Goal: Check status: Check status

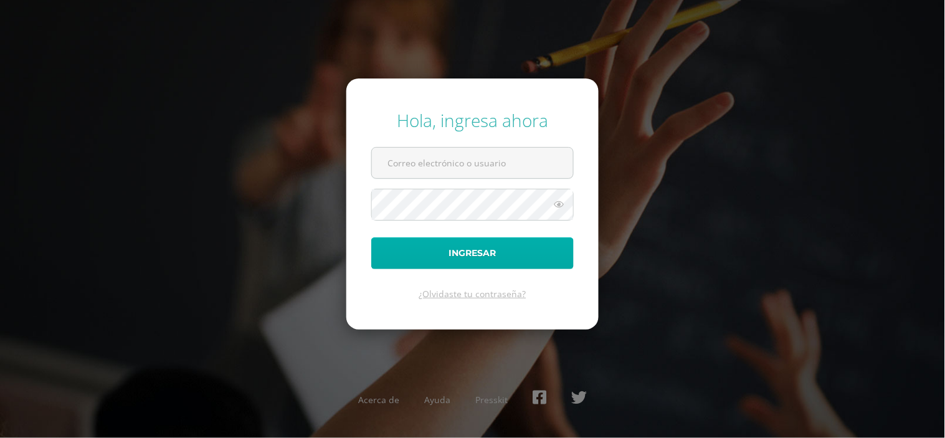
type input "blancachiyal2023@maiagt.org"
click at [430, 259] on button "Ingresar" at bounding box center [472, 253] width 202 height 32
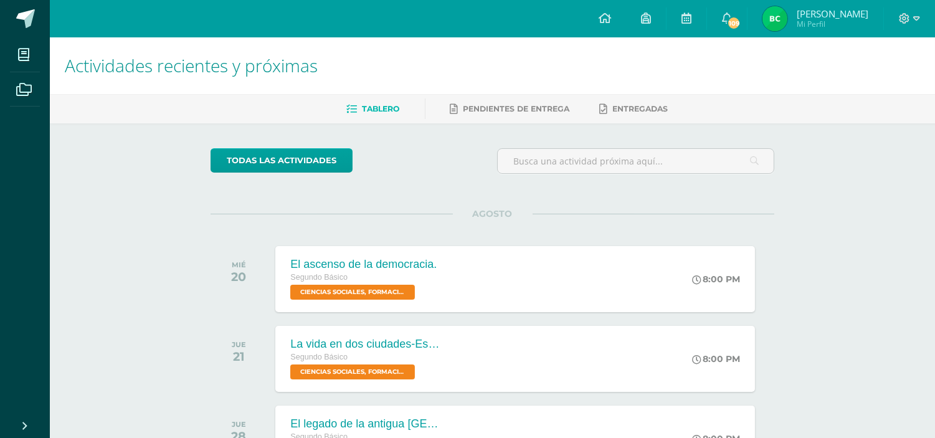
click at [786, 14] on img at bounding box center [774, 18] width 25 height 25
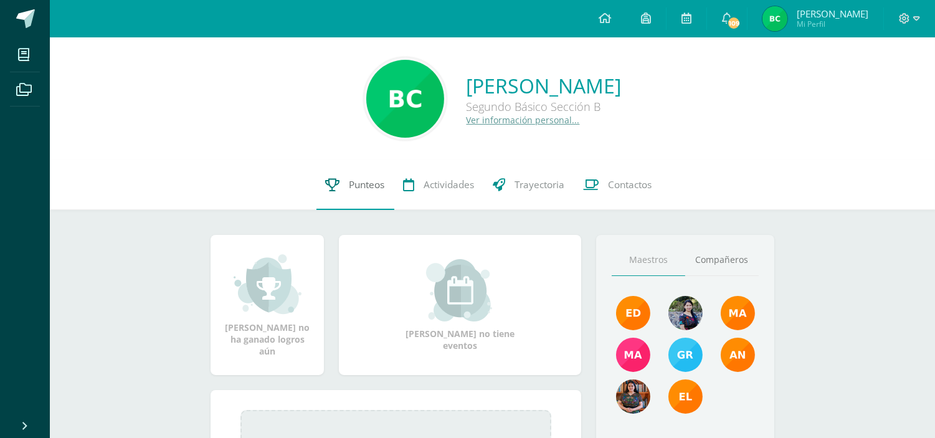
click at [349, 190] on span "Punteos" at bounding box center [367, 184] width 36 height 13
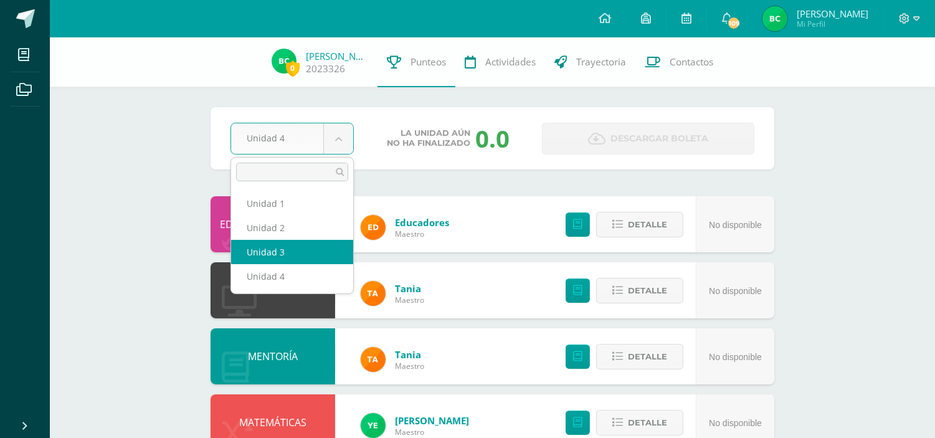
select select "Unidad 3"
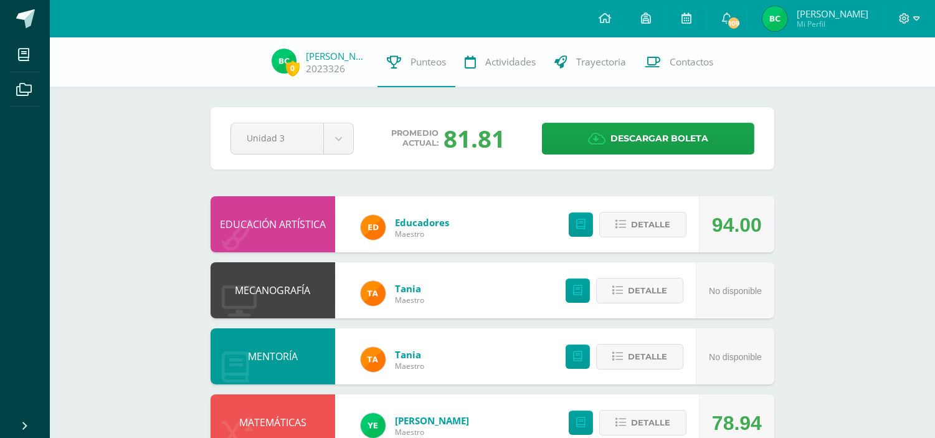
click at [270, 244] on div "EDUCACIÓN ARTÍSTICA" at bounding box center [273, 224] width 125 height 56
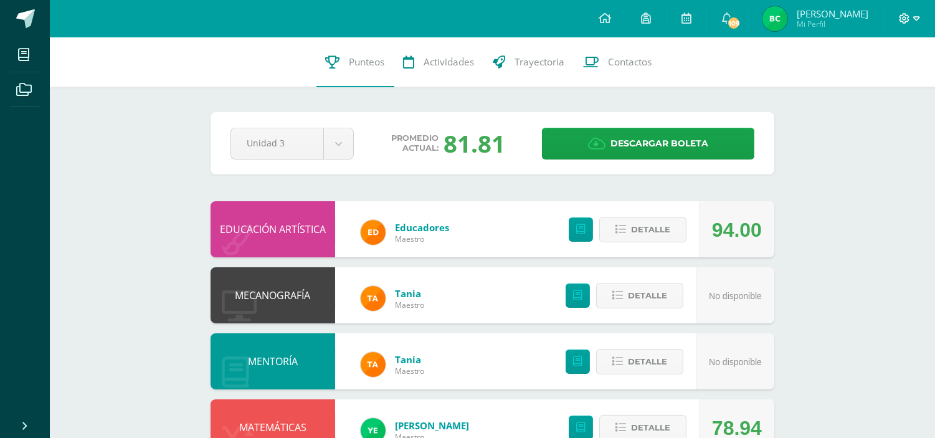
click at [912, 21] on span at bounding box center [909, 19] width 21 height 14
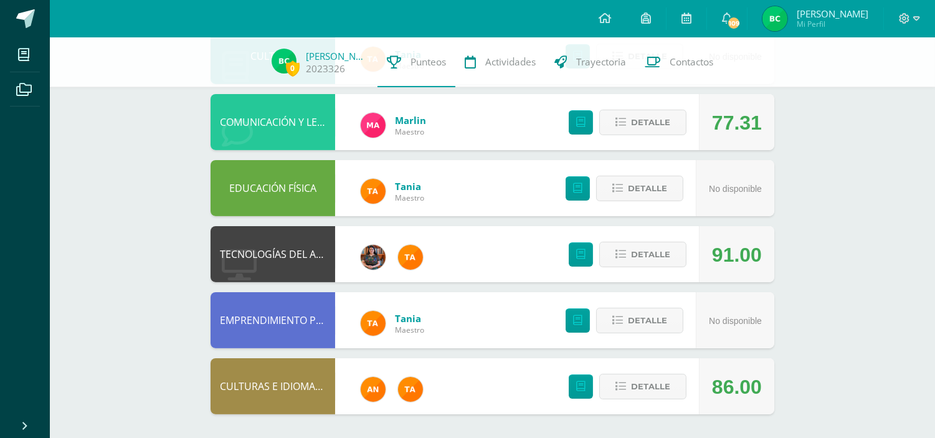
scroll to position [631, 0]
